Goal: Task Accomplishment & Management: Complete application form

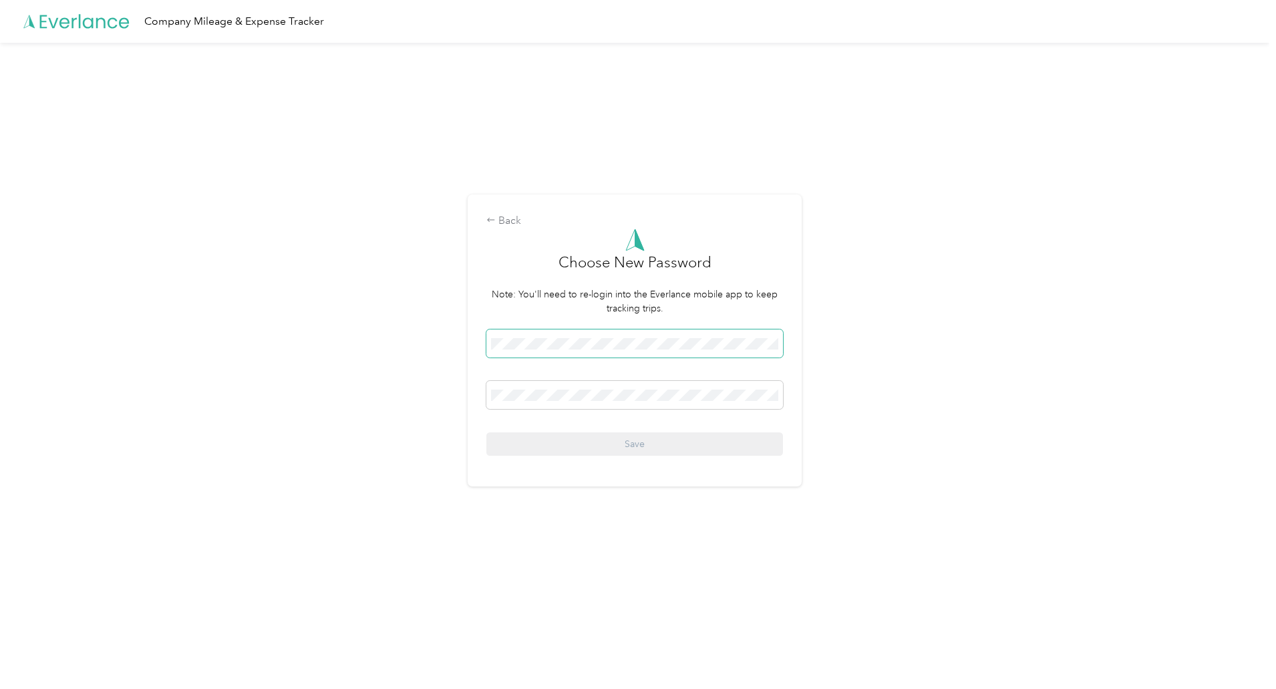
click at [570, 336] on span at bounding box center [634, 343] width 297 height 28
click at [486, 432] on button "Save" at bounding box center [634, 443] width 297 height 23
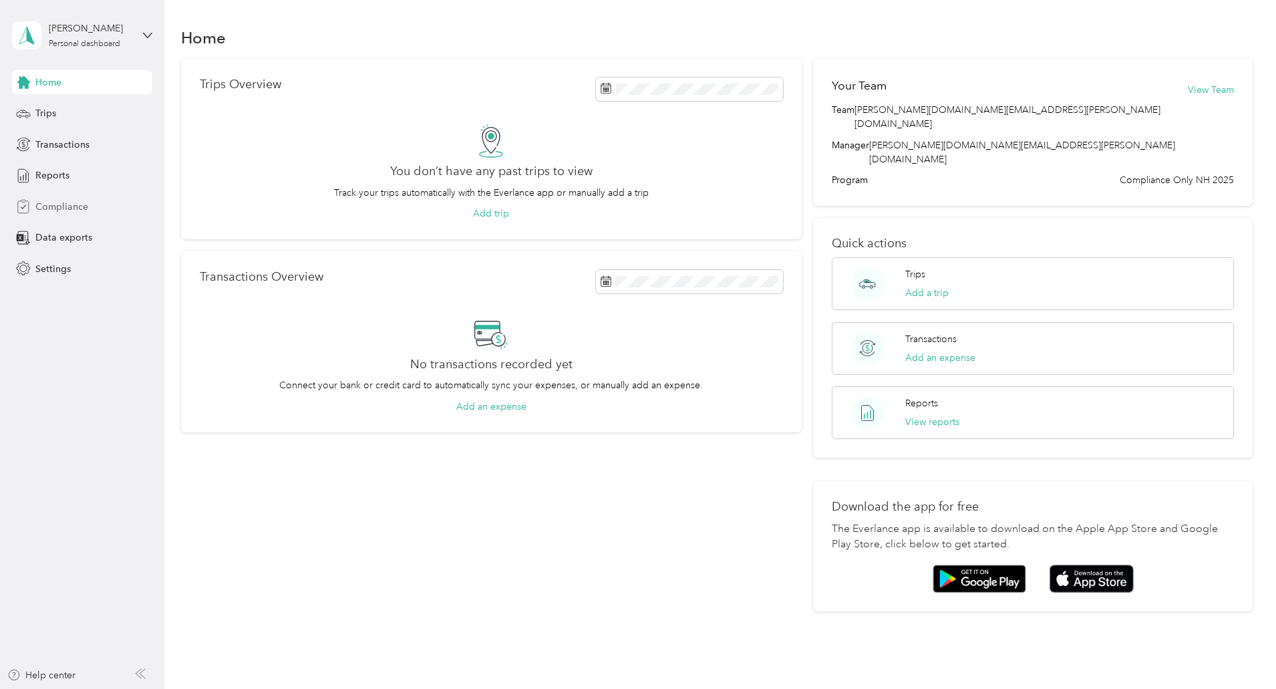
click at [64, 204] on span "Compliance" at bounding box center [61, 207] width 53 height 14
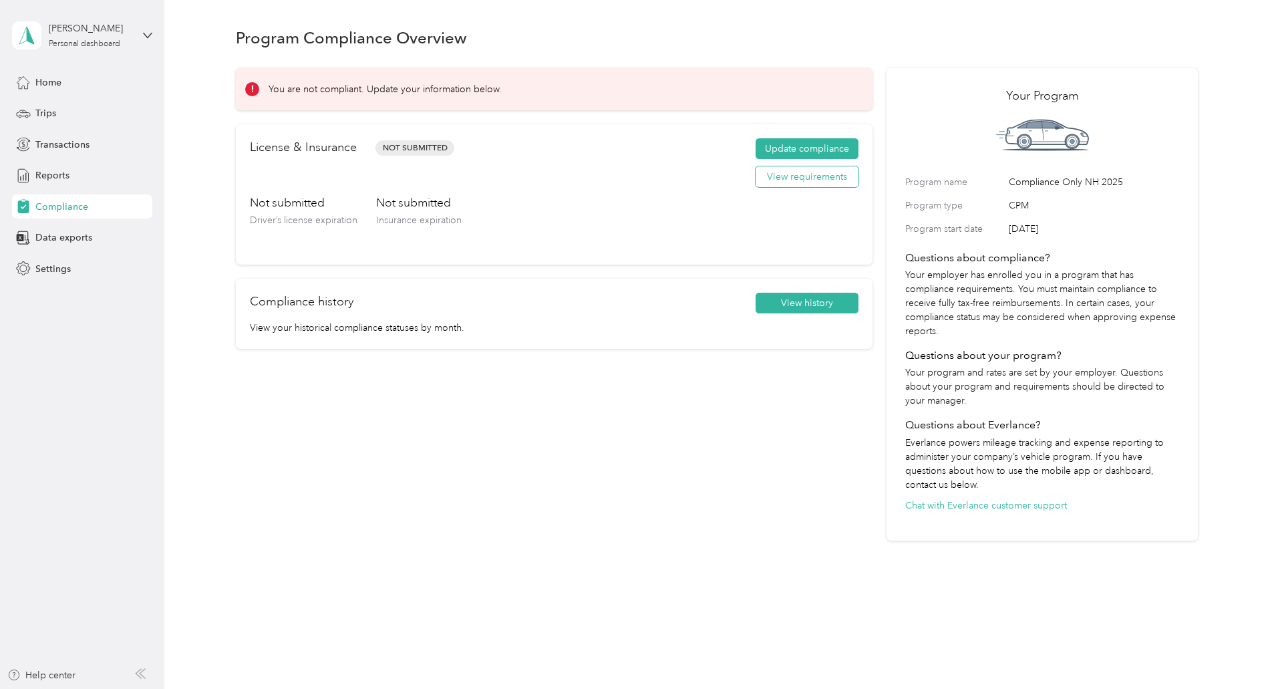
click at [765, 184] on button "View requirements" at bounding box center [806, 176] width 103 height 21
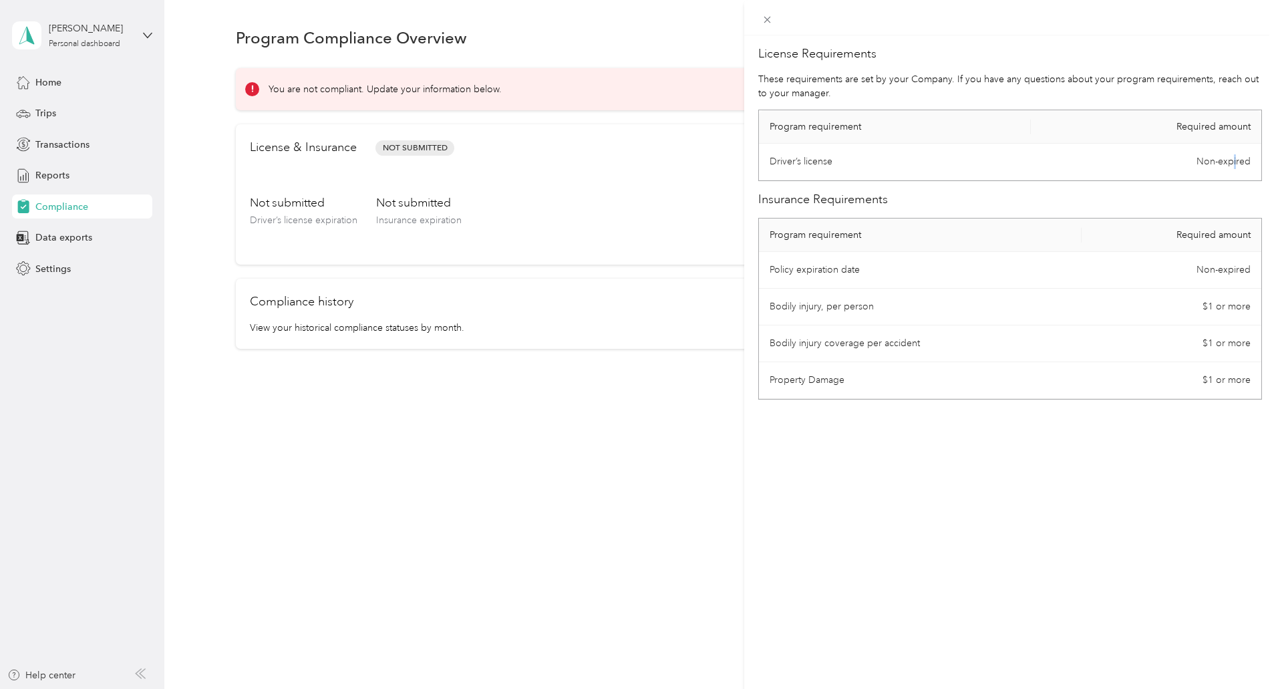
click at [1222, 167] on td "Non-expired" at bounding box center [1145, 162] width 230 height 37
click at [840, 127] on th "Program requirement" at bounding box center [895, 126] width 272 height 33
drag, startPoint x: 691, startPoint y: 421, endPoint x: 783, endPoint y: 265, distance: 180.8
click at [691, 420] on div "License Requirements These requirements are set by your Company. If you have an…" at bounding box center [638, 344] width 1276 height 689
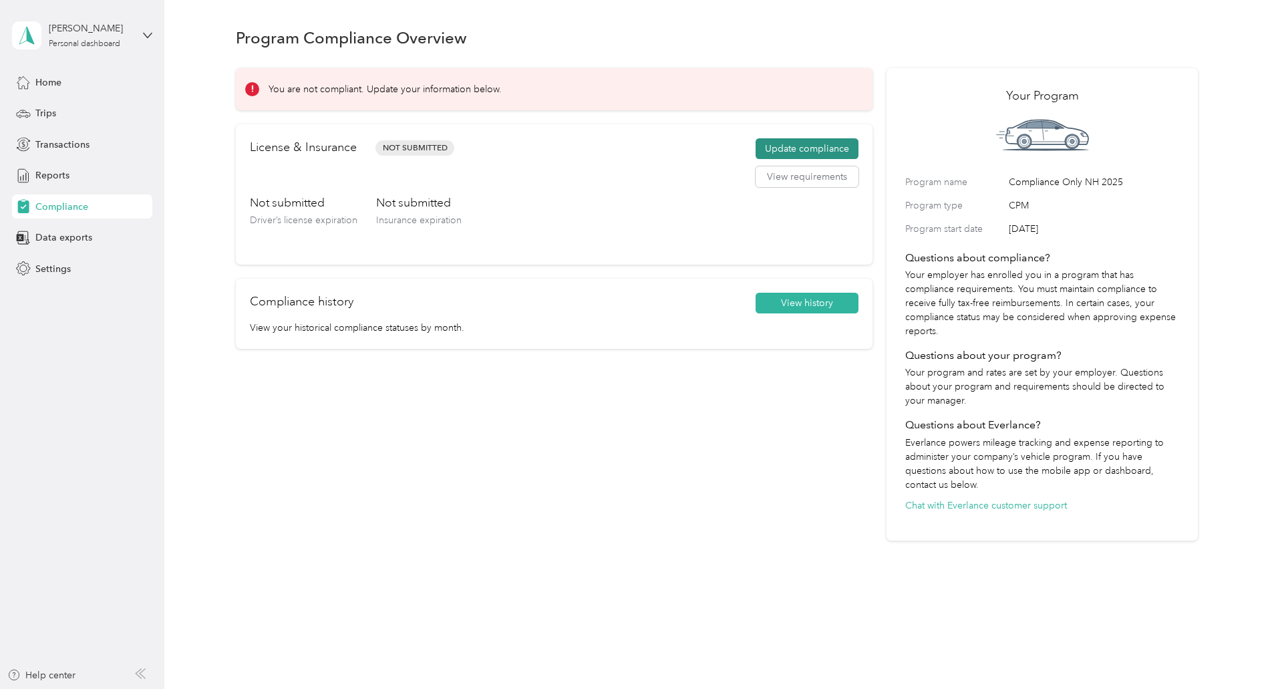
click at [811, 146] on button "Update compliance" at bounding box center [806, 148] width 103 height 21
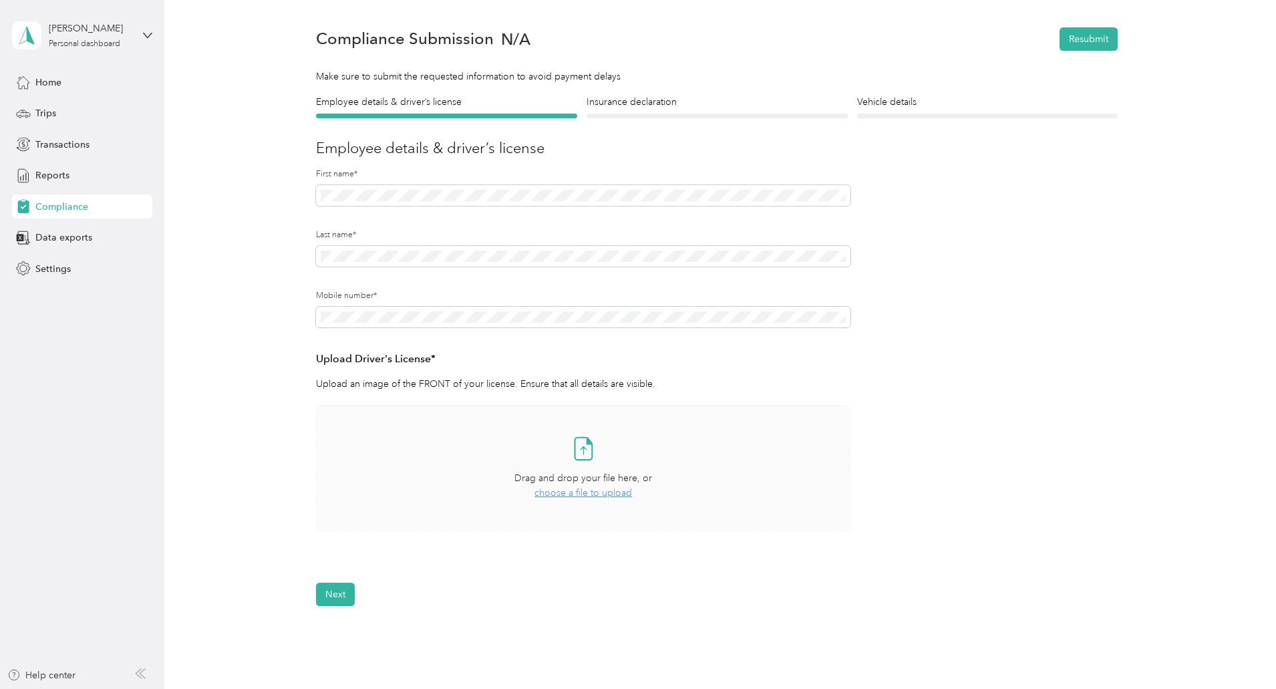
scroll to position [67, 0]
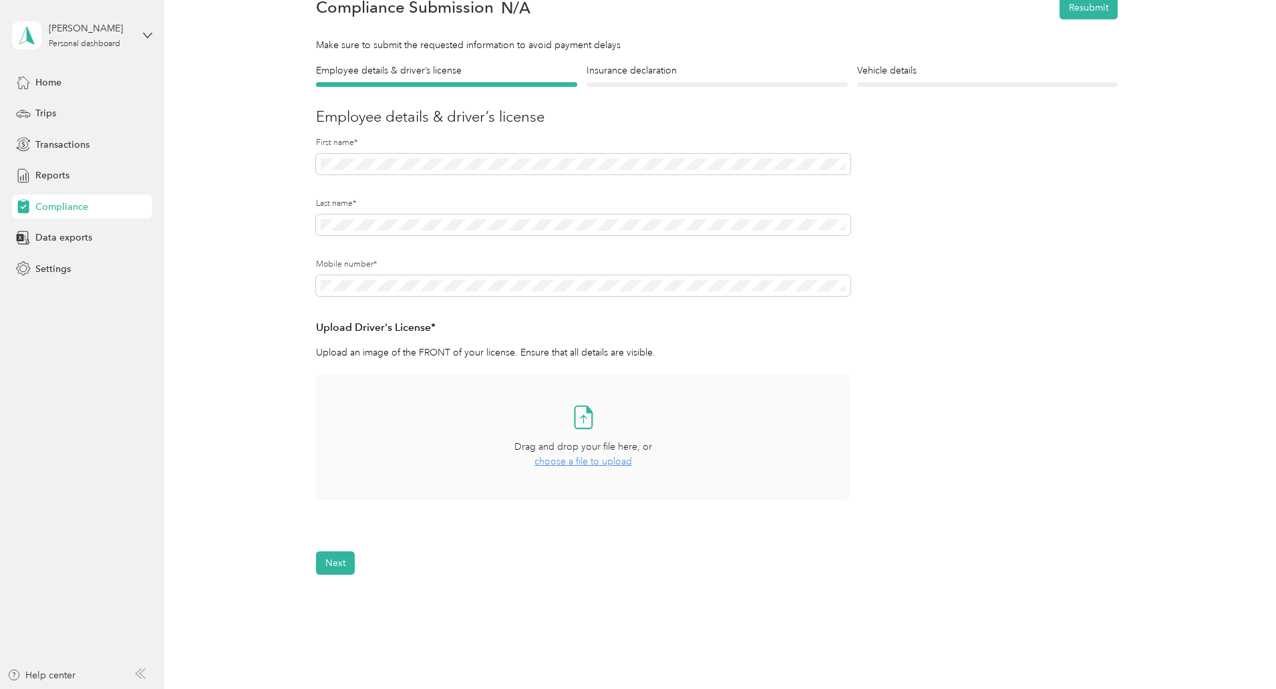
click at [584, 420] on icon at bounding box center [583, 416] width 27 height 27
click at [810, 536] on button "View" at bounding box center [815, 538] width 21 height 9
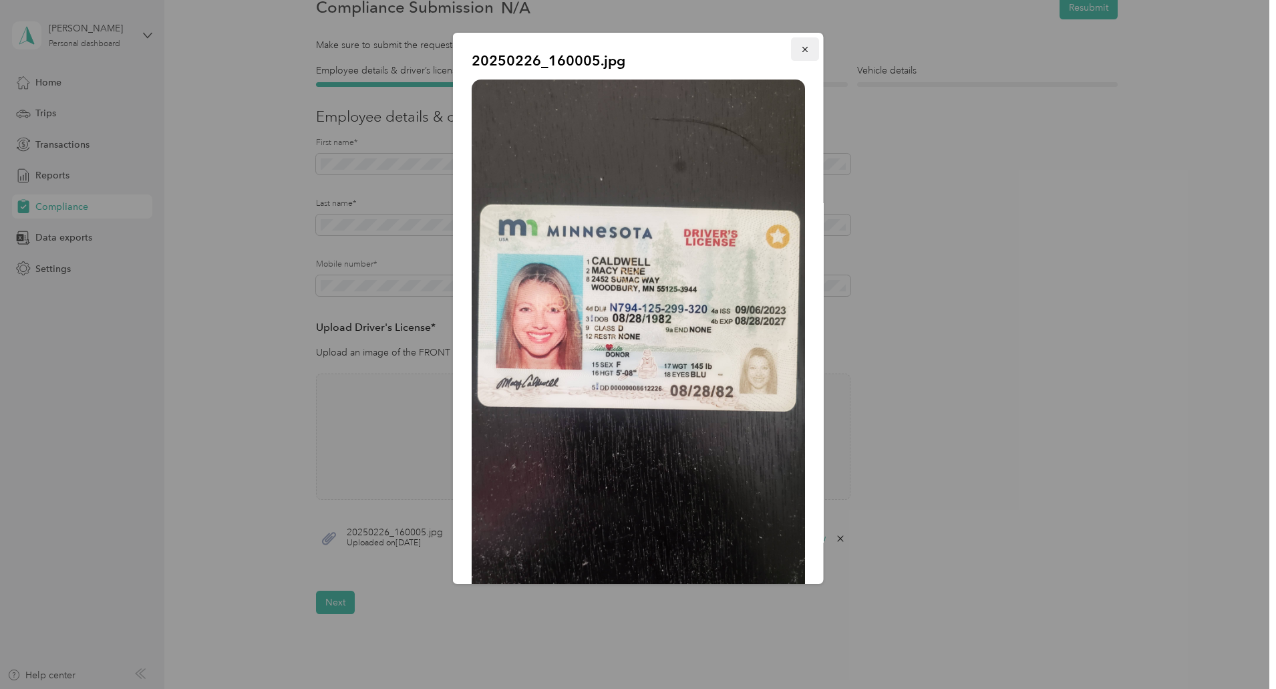
click at [800, 46] on icon "button" at bounding box center [804, 49] width 9 height 9
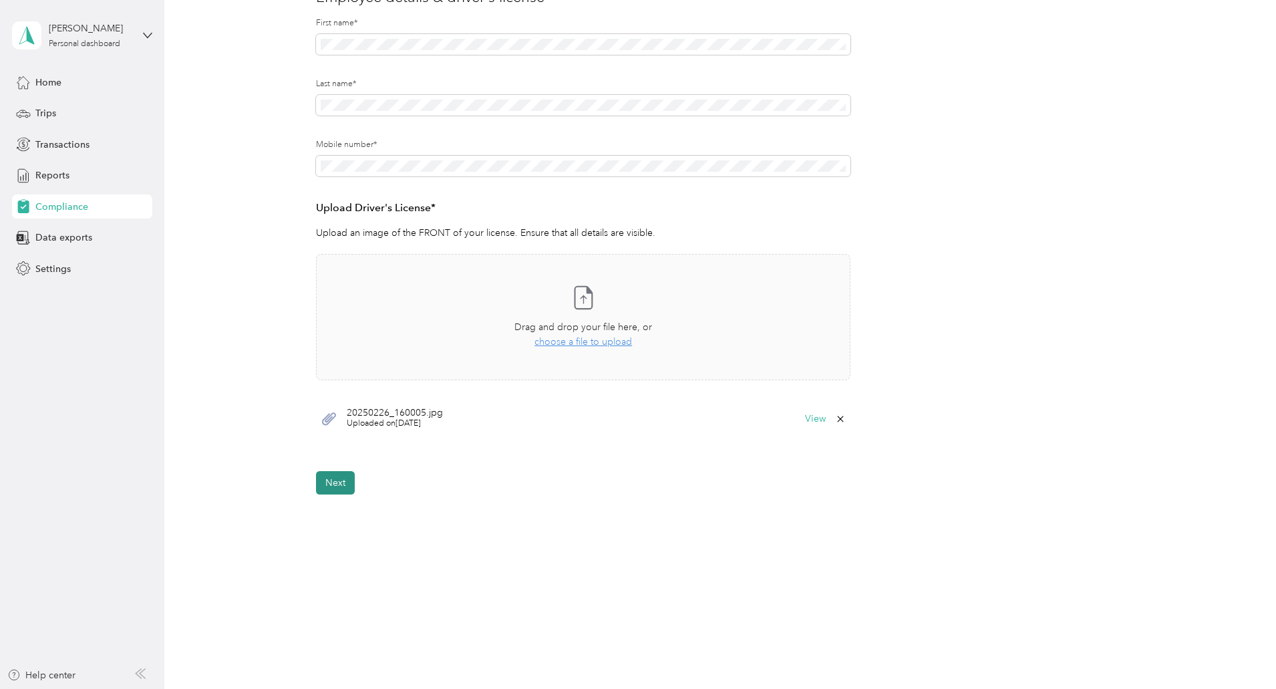
click at [332, 484] on button "Next" at bounding box center [335, 482] width 39 height 23
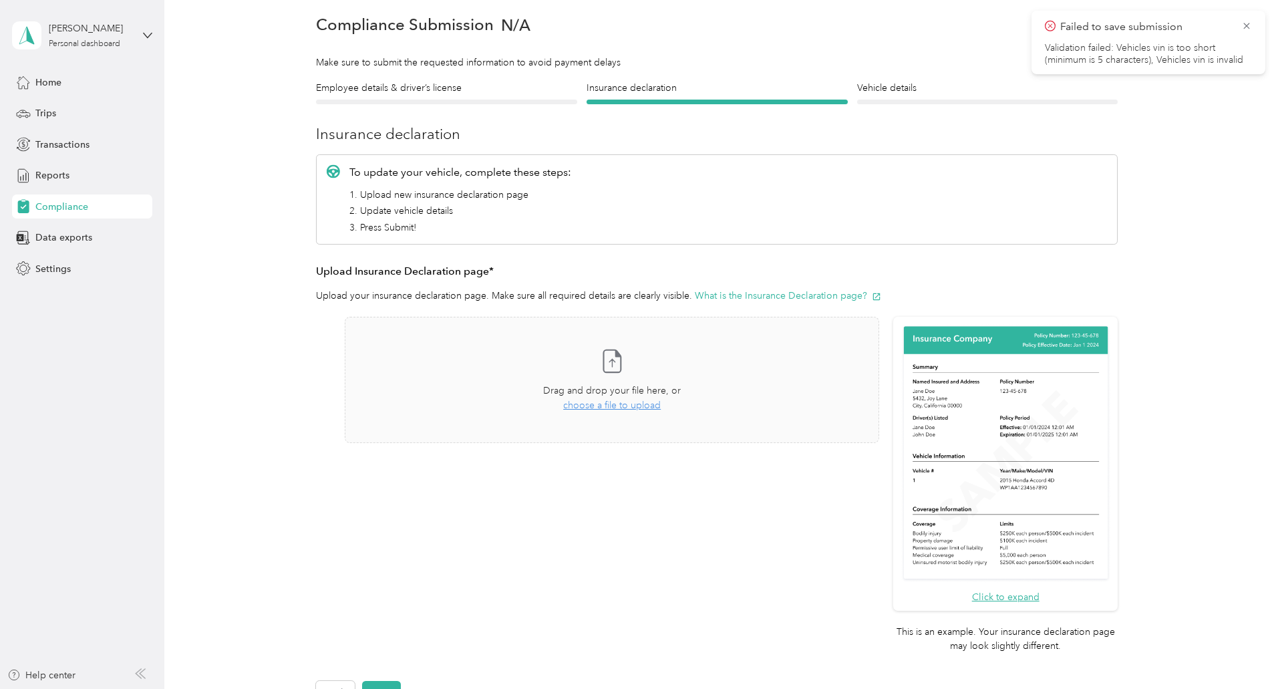
scroll to position [17, 0]
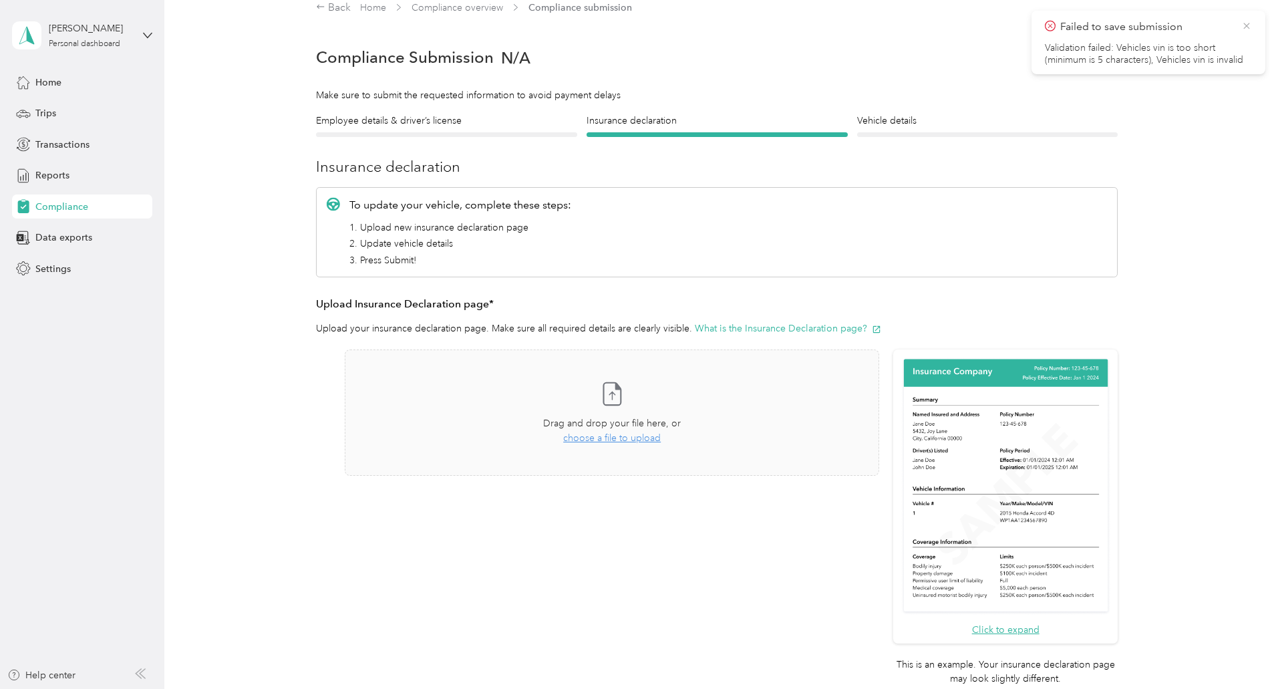
click at [1244, 27] on icon at bounding box center [1246, 26] width 6 height 6
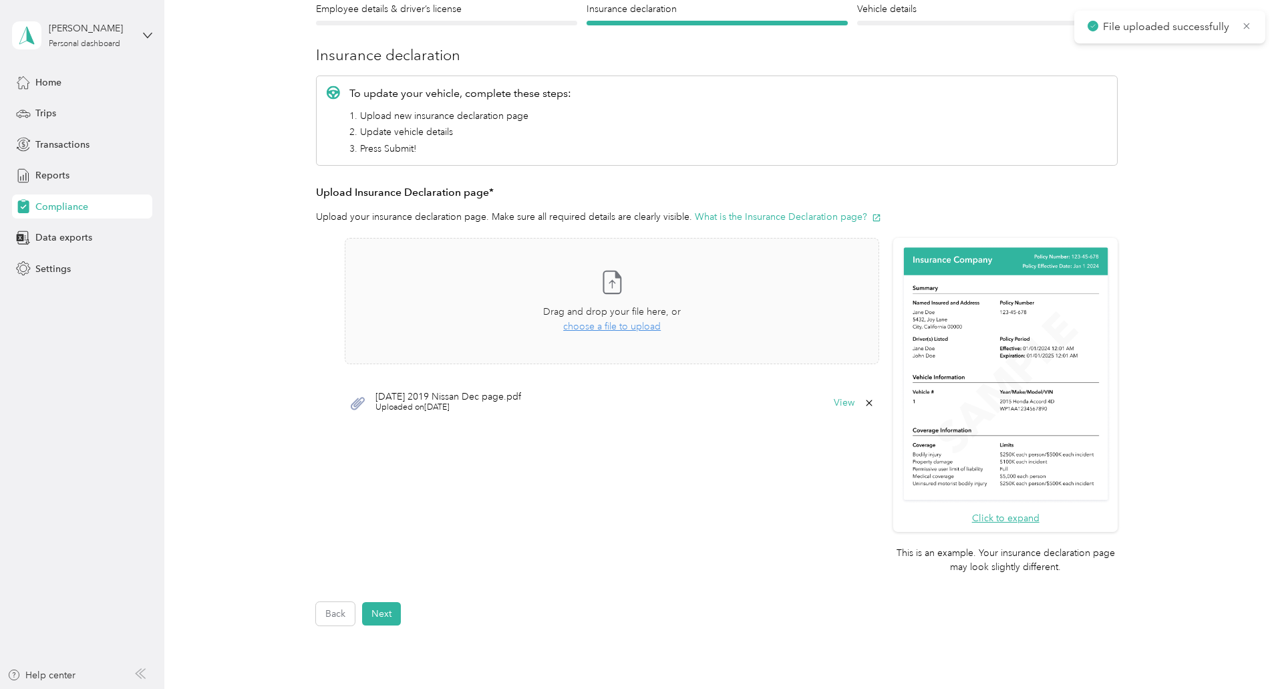
scroll to position [259, 0]
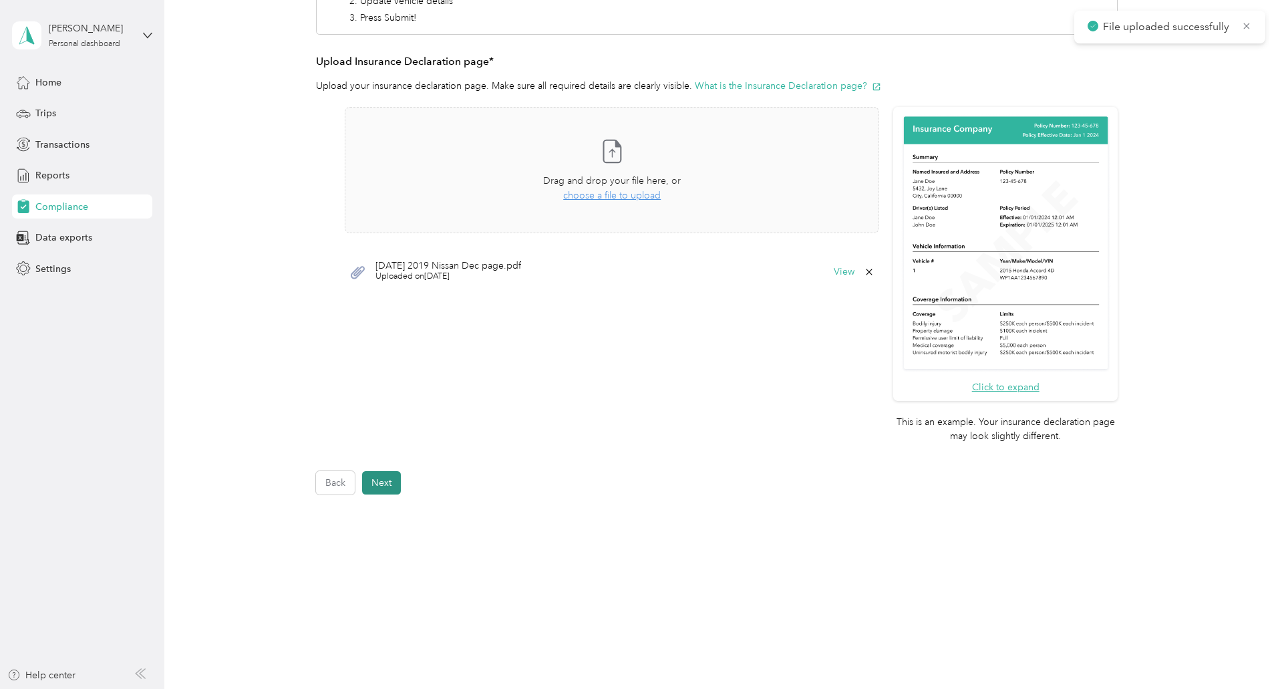
click at [374, 487] on button "Next" at bounding box center [381, 482] width 39 height 23
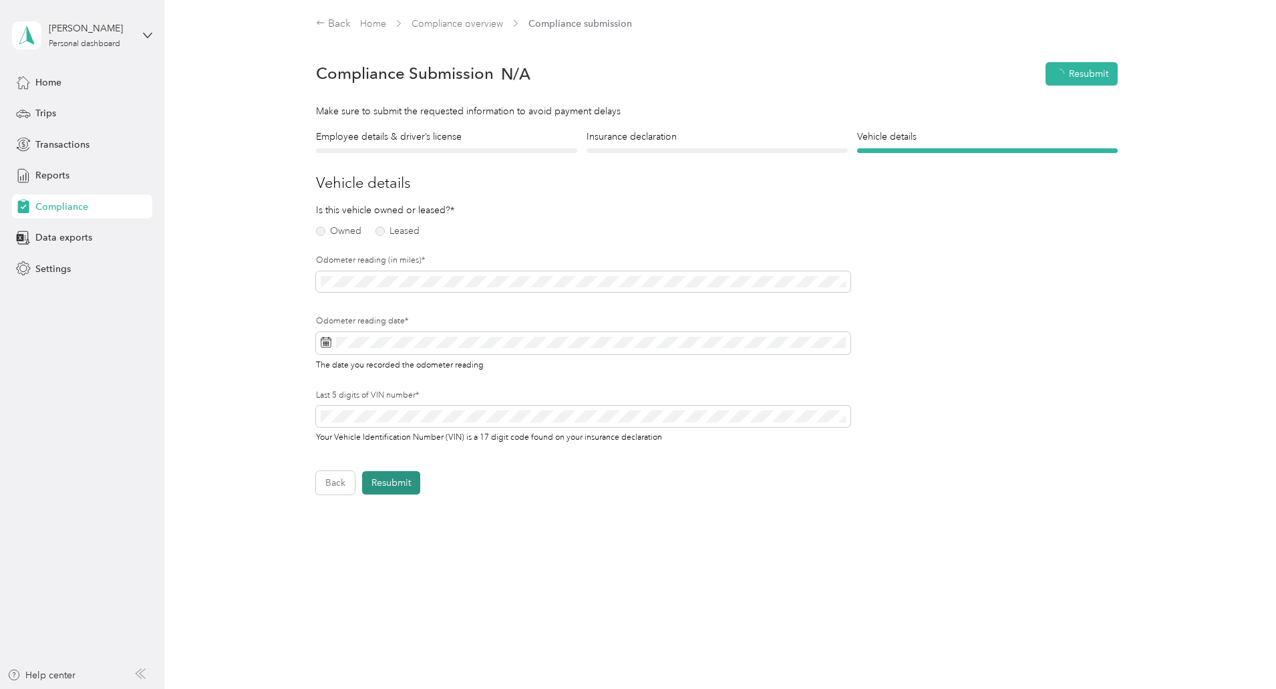
scroll to position [1, 0]
click at [319, 231] on label "Owned" at bounding box center [338, 230] width 45 height 9
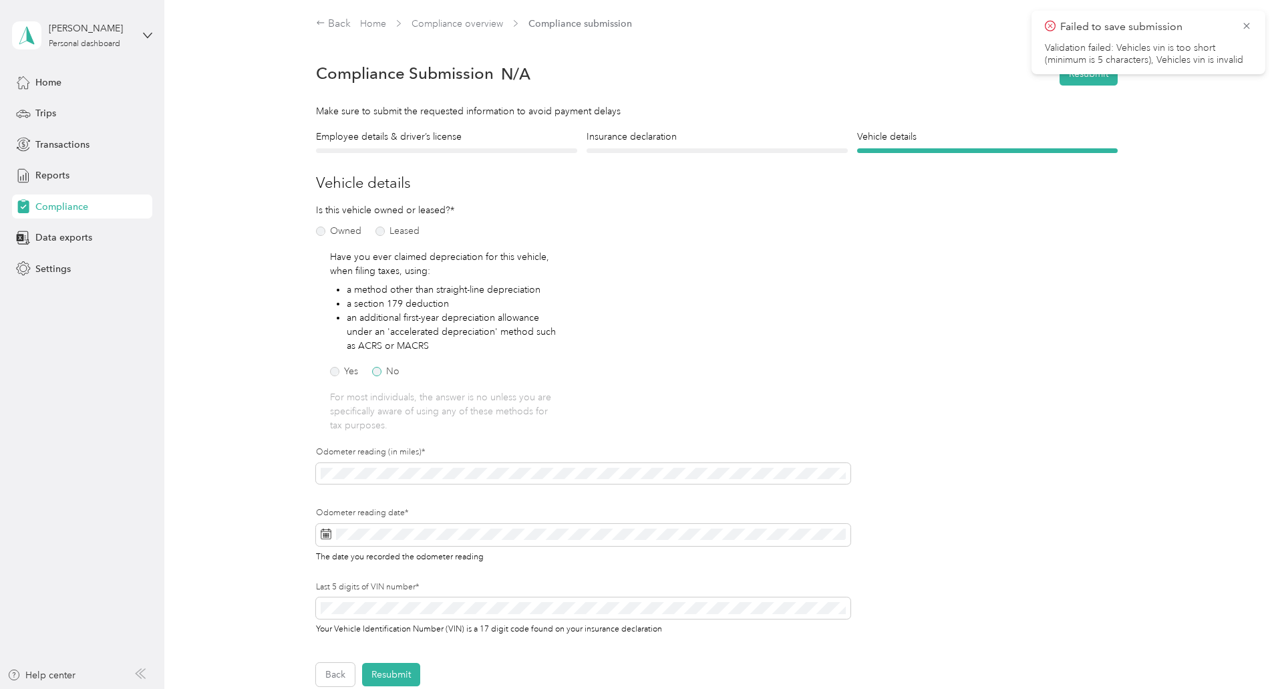
click at [375, 373] on label "No" at bounding box center [385, 371] width 27 height 9
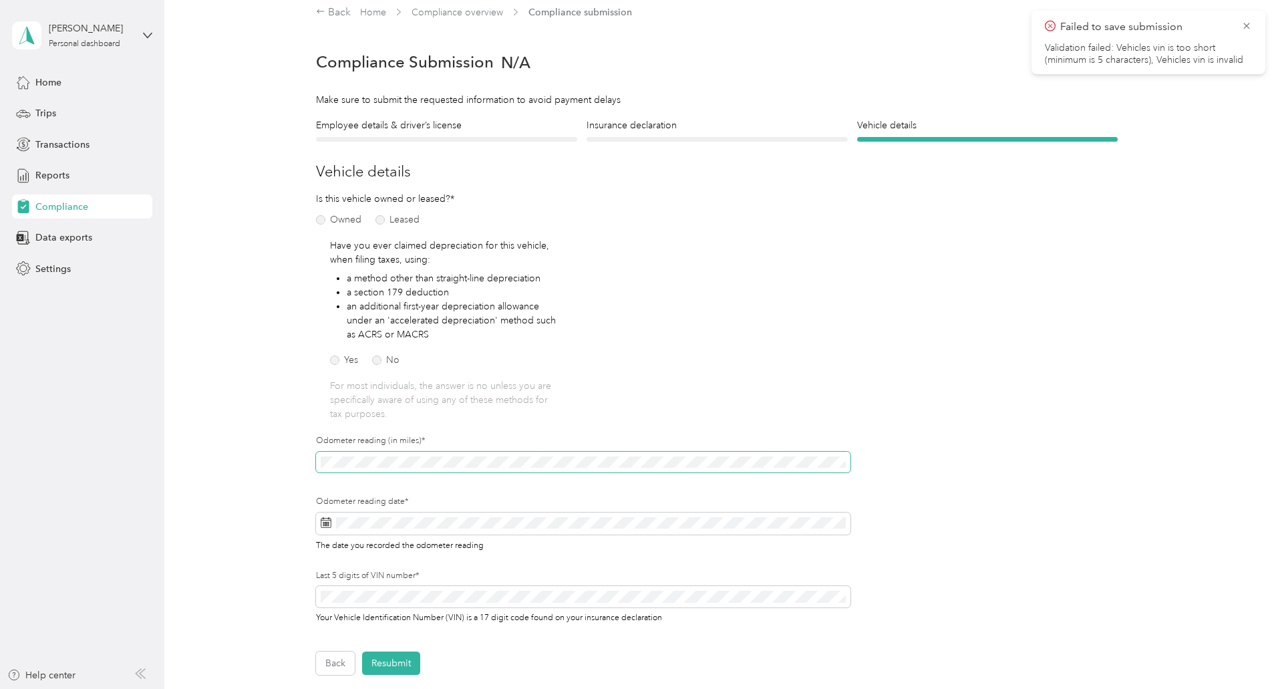
scroll to position [0, 0]
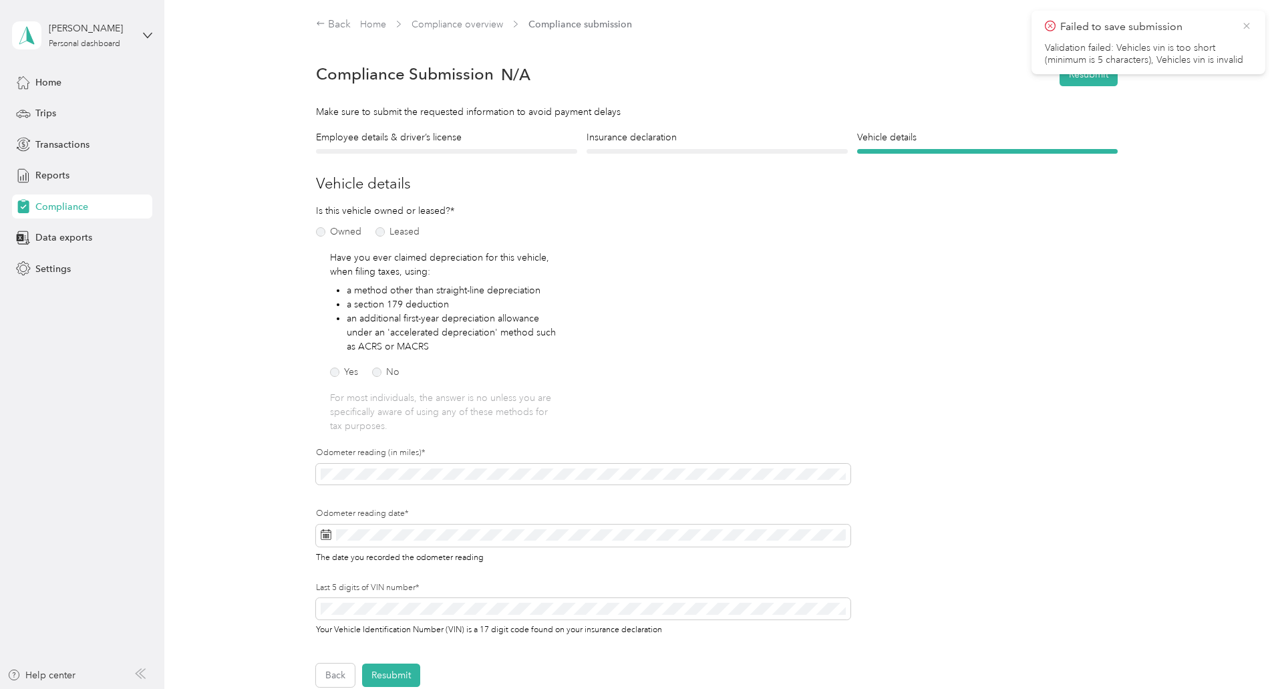
click at [1247, 25] on icon at bounding box center [1246, 26] width 11 height 12
